Goal: Information Seeking & Learning: Check status

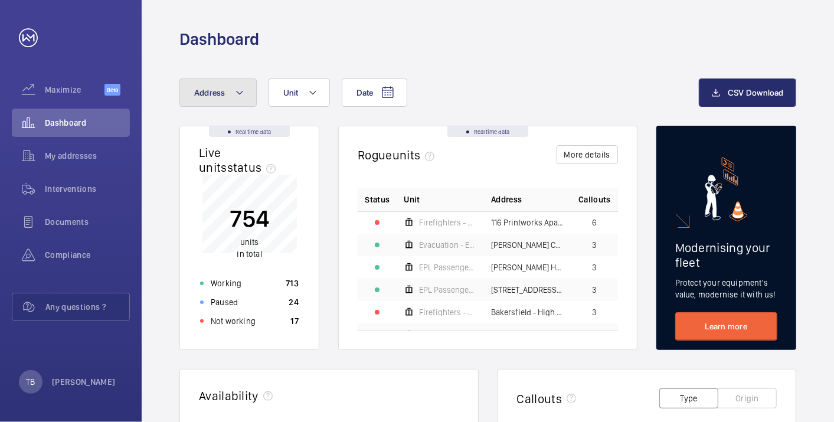
click at [220, 91] on span "Address" at bounding box center [209, 92] width 31 height 9
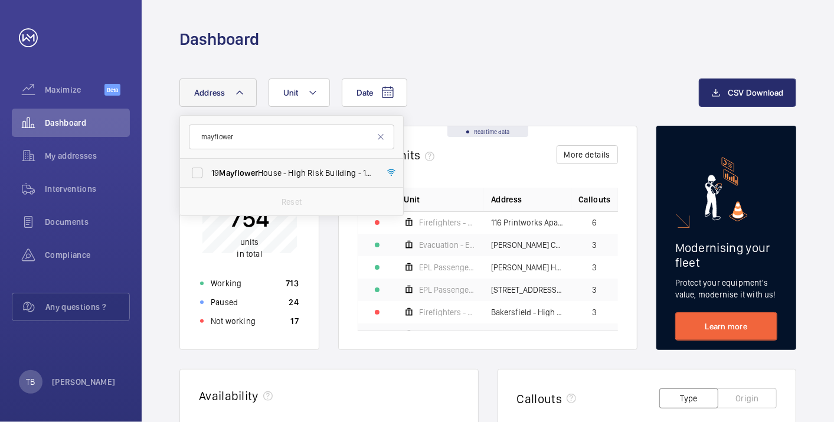
type input "mayflower"
click at [300, 172] on span "19 Mayflower House - High Risk Building - 19 Mayflower House, LONDON E14 8GW" at bounding box center [292, 173] width 162 height 12
click at [209, 172] on input "19 Mayflower House - High Risk Building - 19 Mayflower House, LONDON E14 8GW" at bounding box center [197, 173] width 24 height 24
checkbox input "true"
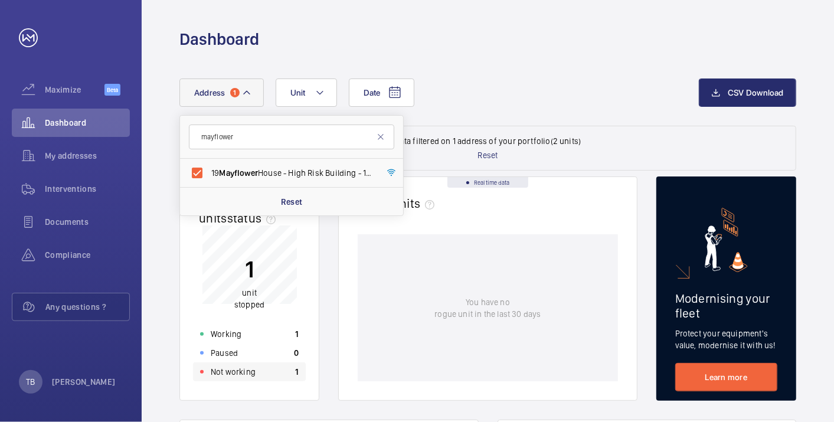
click at [253, 365] on div "Not working 1" at bounding box center [249, 371] width 113 height 19
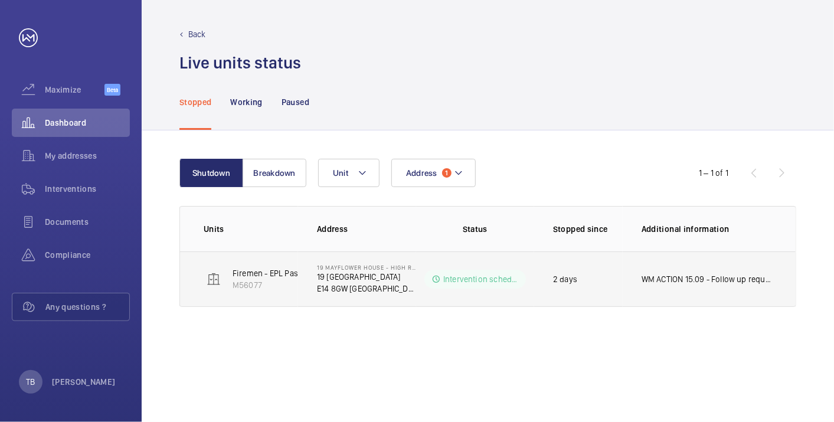
click at [649, 279] on p "WM ACTION 15.09 - Follow up required, Engineer attending [DATE]" at bounding box center [706, 279] width 130 height 12
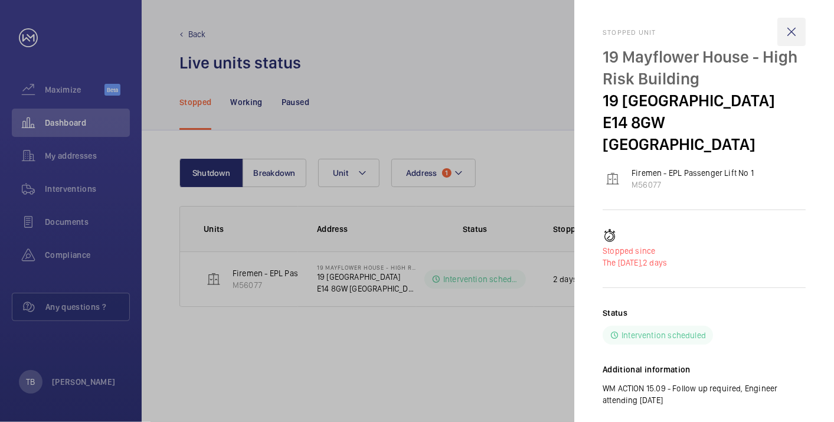
click at [791, 25] on wm-front-icon-button at bounding box center [791, 32] width 28 height 28
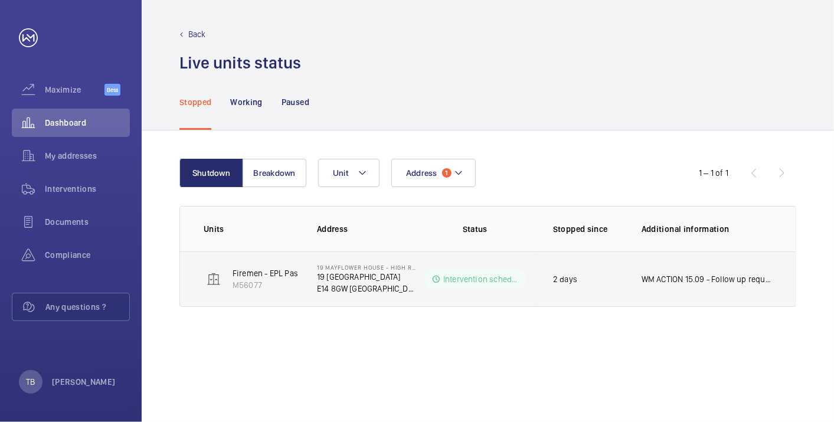
click at [338, 274] on p "19 [GEOGRAPHIC_DATA]" at bounding box center [366, 277] width 99 height 12
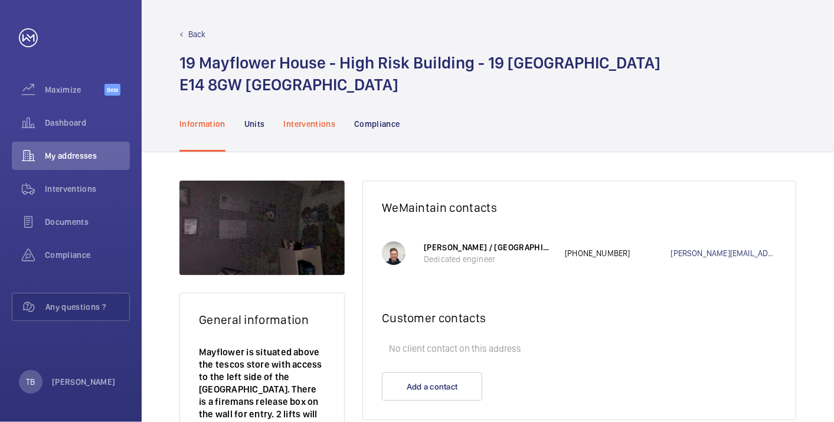
click at [309, 120] on p "Interventions" at bounding box center [310, 124] width 52 height 12
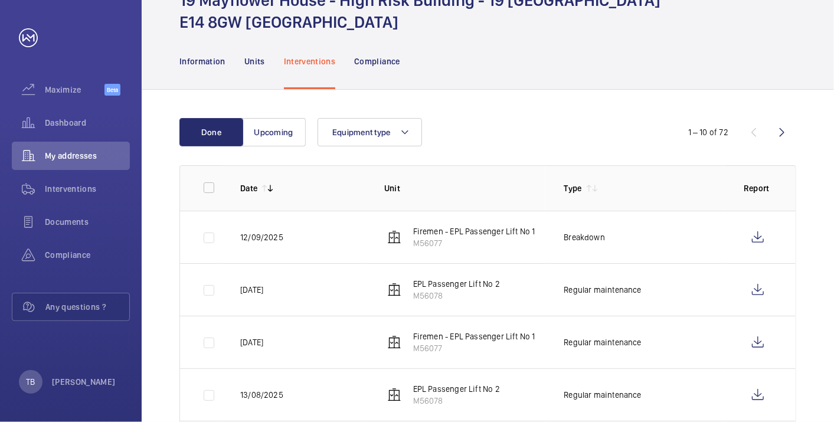
scroll to position [67, 0]
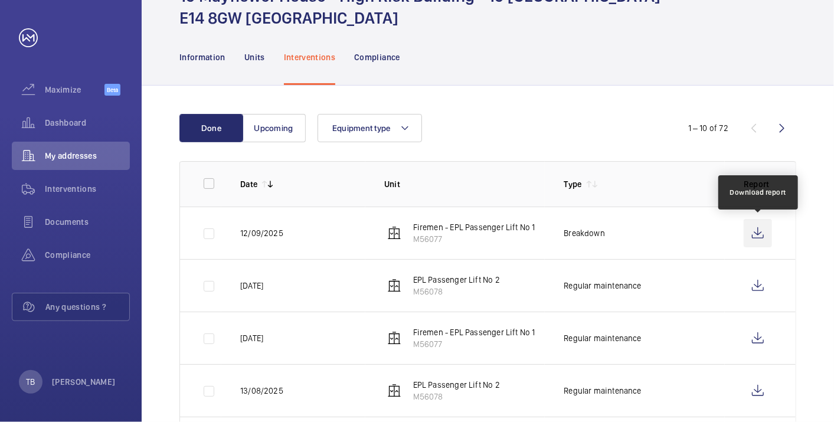
click at [756, 229] on wm-front-icon-button at bounding box center [757, 233] width 28 height 28
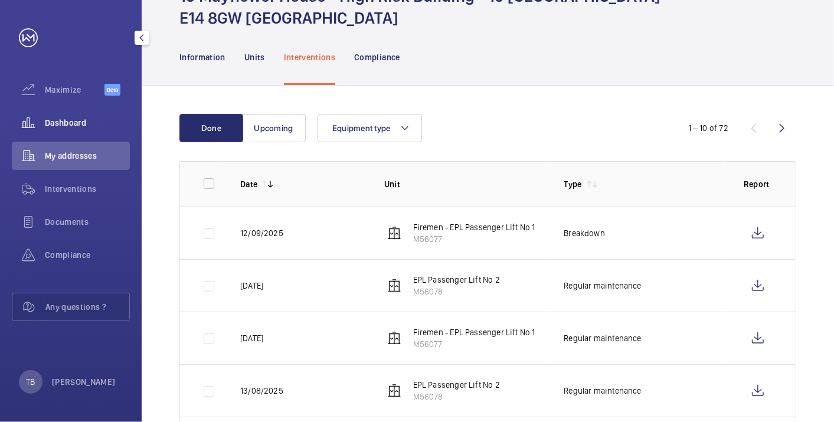
click at [74, 123] on span "Dashboard" at bounding box center [87, 123] width 85 height 12
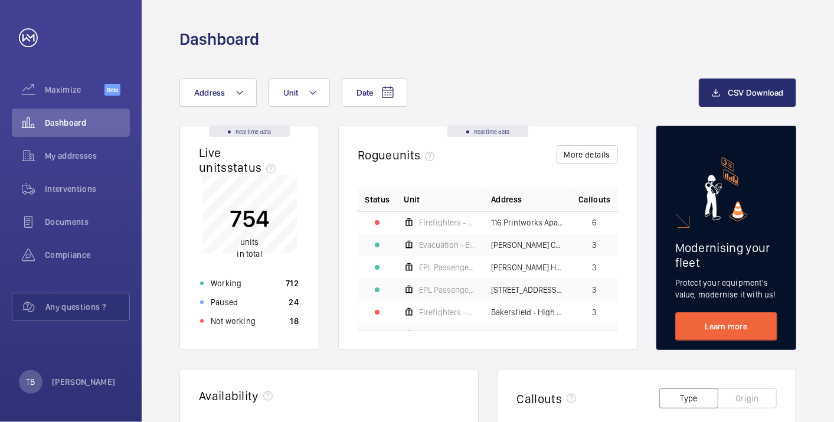
click at [227, 90] on button "Address" at bounding box center [217, 92] width 77 height 28
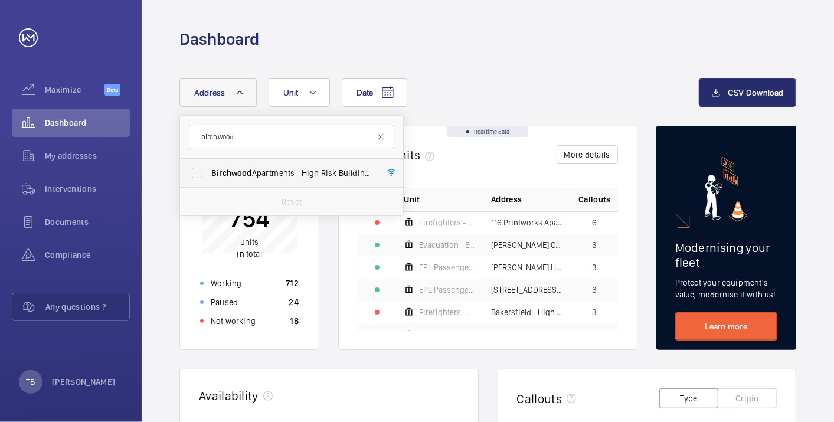
type input "birchwood"
click at [295, 178] on span "Birchwood Apartments - High Risk Building - Birchwood Apartments, LONDON N4 1FR" at bounding box center [292, 173] width 162 height 12
click at [209, 178] on input "Birchwood Apartments - High Risk Building - Birchwood Apartments, LONDON N4 1FR" at bounding box center [197, 173] width 24 height 24
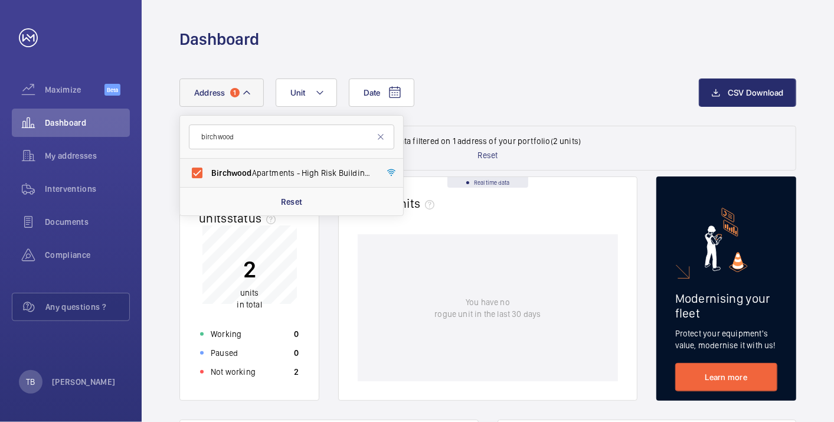
click at [295, 178] on span "Birchwood Apartments - High Risk Building - Birchwood Apartments, LONDON N4 1FR" at bounding box center [292, 173] width 162 height 12
click at [209, 178] on input "Birchwood Apartments - High Risk Building - Birchwood Apartments, LONDON N4 1FR" at bounding box center [197, 173] width 24 height 24
checkbox input "false"
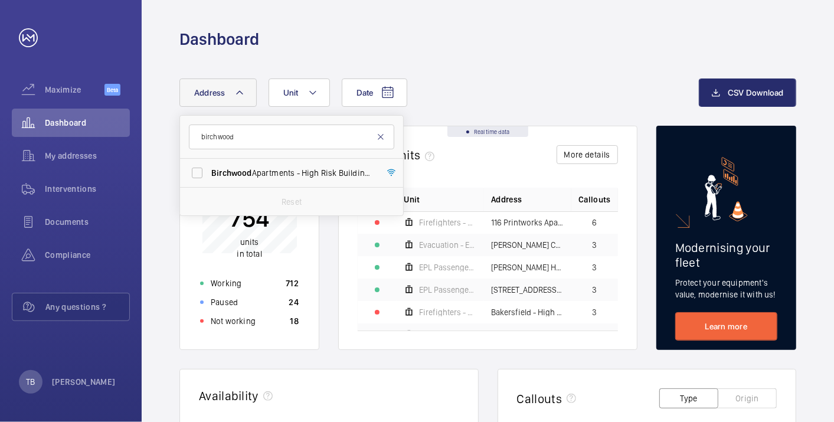
click at [384, 136] on mat-icon at bounding box center [380, 136] width 9 height 9
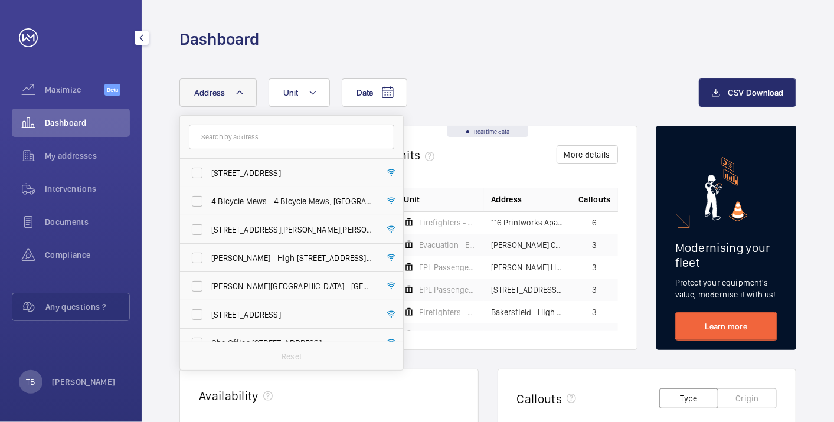
click at [78, 109] on div "Dashboard" at bounding box center [71, 123] width 118 height 28
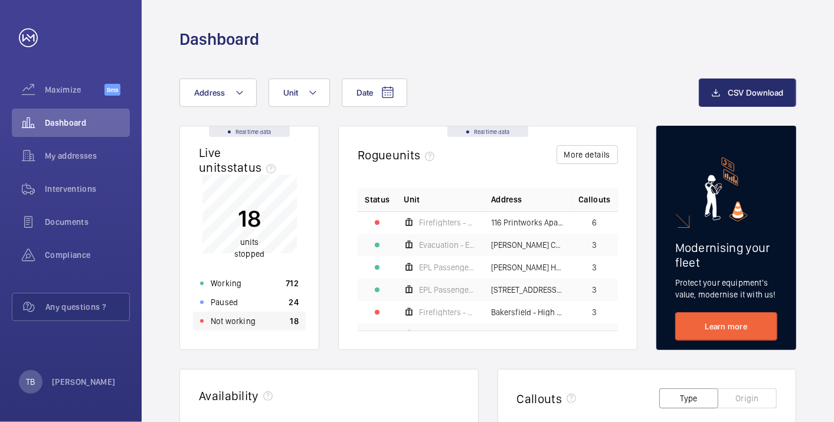
click at [268, 320] on div "Not working 18" at bounding box center [249, 321] width 113 height 19
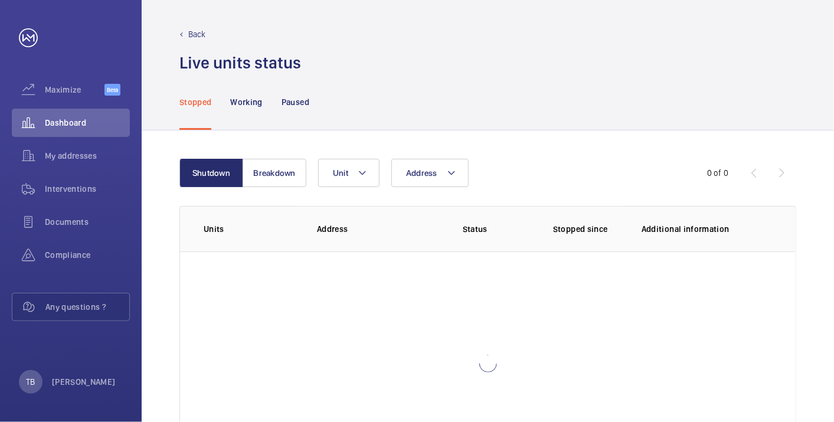
scroll to position [81, 0]
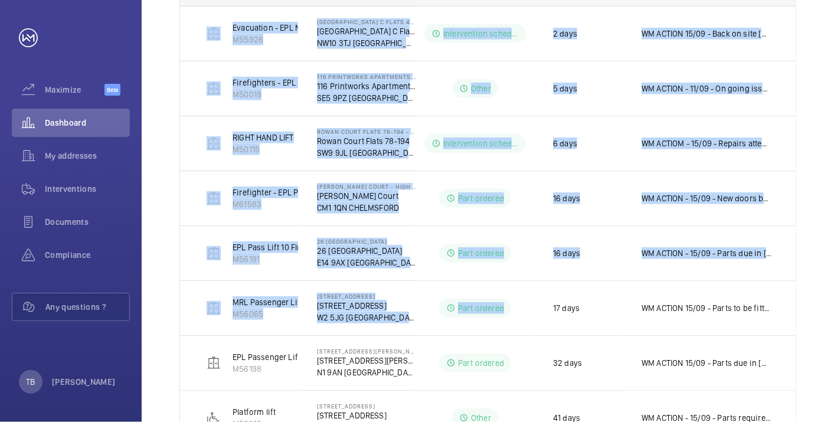
scroll to position [458, 0]
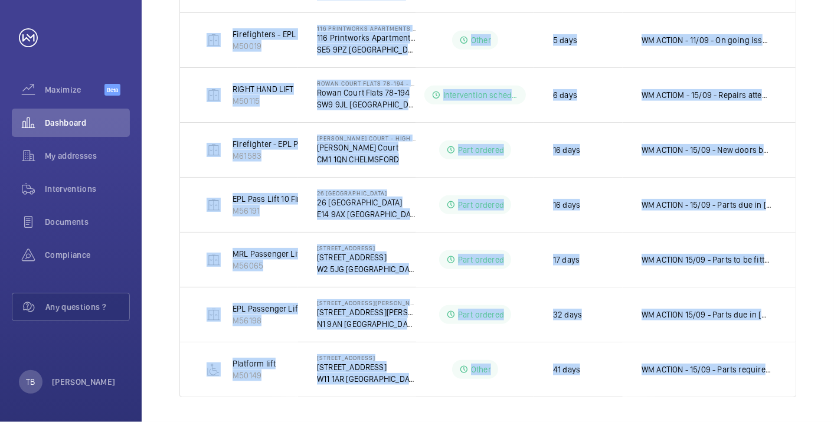
drag, startPoint x: 201, startPoint y: 149, endPoint x: 836, endPoint y: 424, distance: 691.6
click at [833, 421] on html "Your request has been sent. We will contact you soon. Maximize Beta Dashboard M…" at bounding box center [417, 211] width 834 height 422
copy table "Units Address Status Stopped since Additional information EPL Passenger Lift M5…"
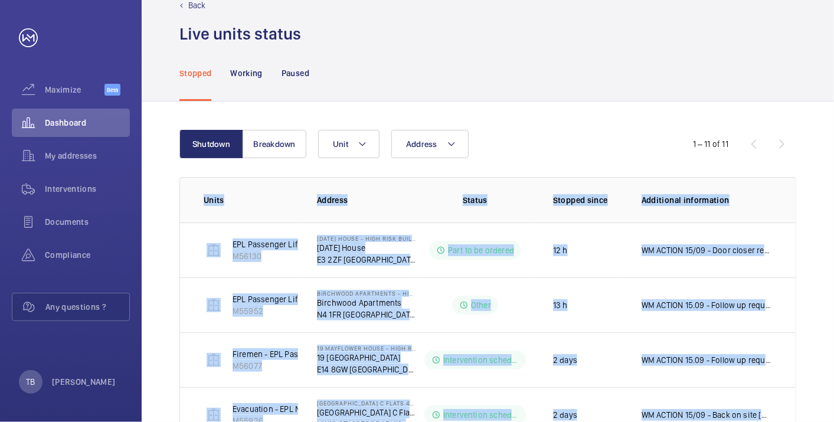
scroll to position [28, 0]
click at [267, 142] on button "Breakdown" at bounding box center [275, 144] width 64 height 28
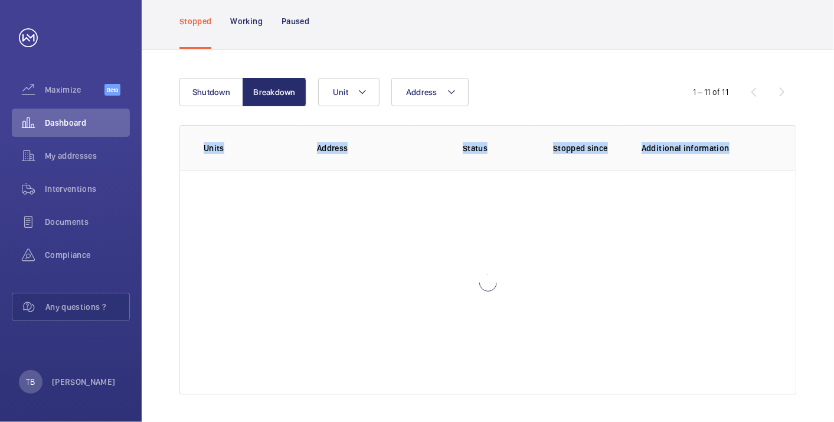
scroll to position [21, 0]
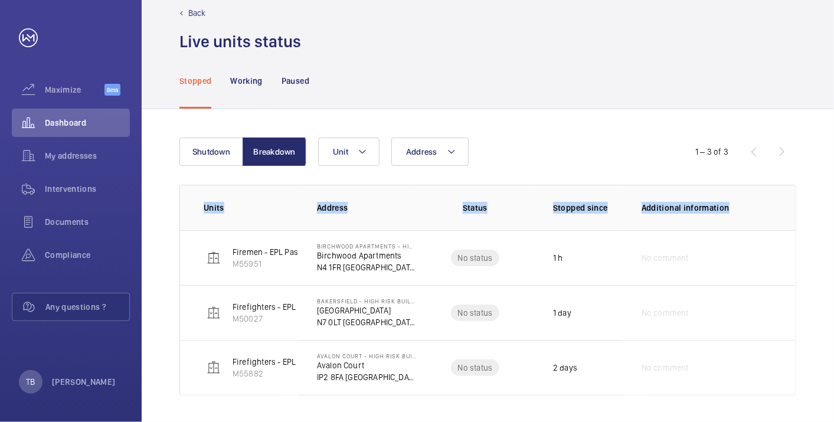
click at [165, 209] on div "Shutdown Breakdown Address Unit 1 – 3 of 3 Units Address Status Stopped since A…" at bounding box center [488, 266] width 692 height 314
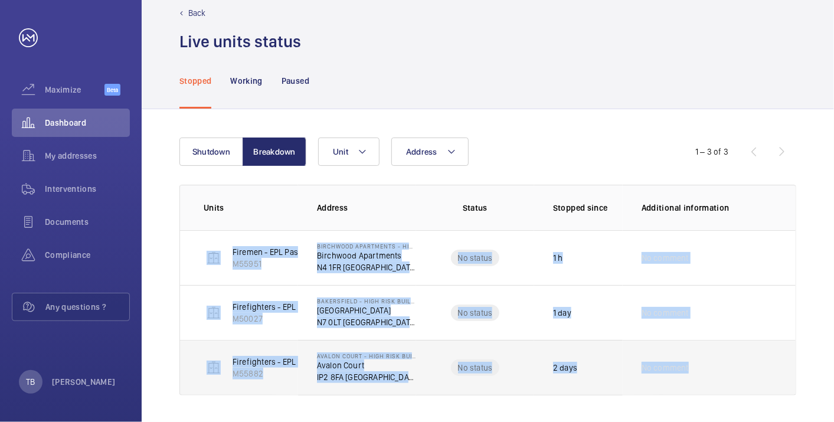
drag, startPoint x: 320, startPoint y: 280, endPoint x: 762, endPoint y: 391, distance: 455.7
click at [0, 0] on tbody "Firemen - EPL Passenger Lift No 1 M55951 Birchwood Apartments - High Risk Build…" at bounding box center [0, 0] width 0 height 0
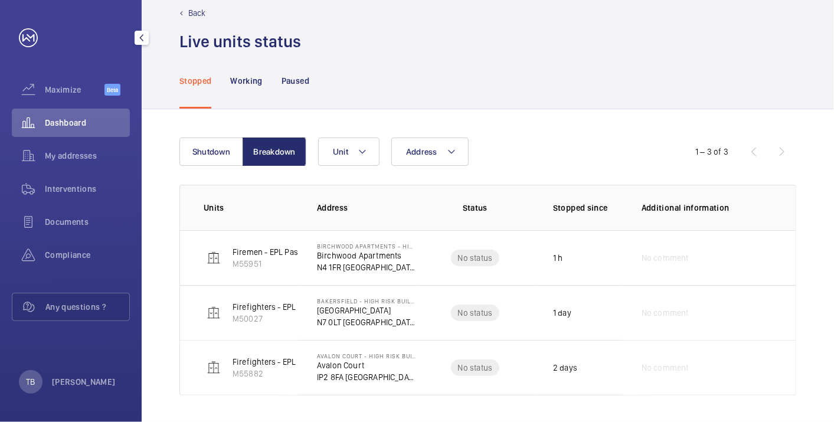
click at [80, 117] on span "Dashboard" at bounding box center [87, 123] width 85 height 12
